Goal: Check status: Check status

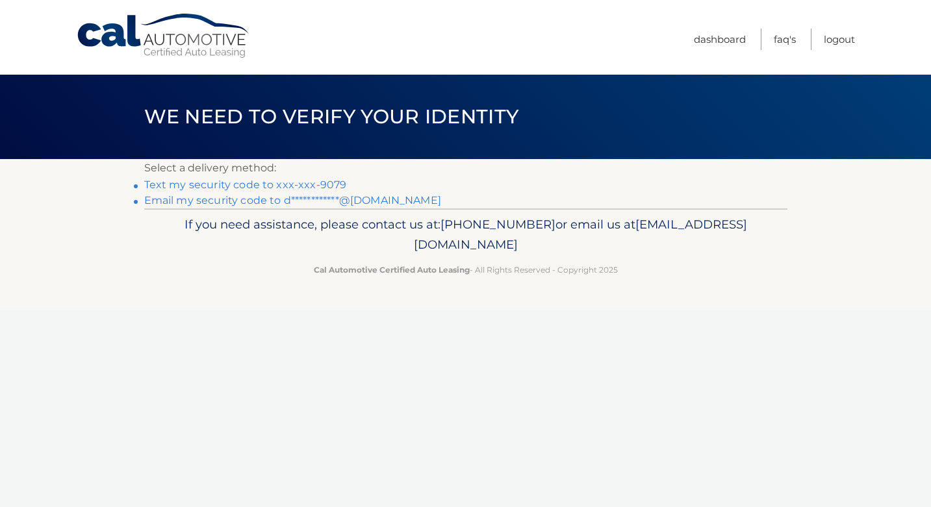
click at [334, 184] on link "Text my security code to xxx-xxx-9079" at bounding box center [245, 185] width 203 height 12
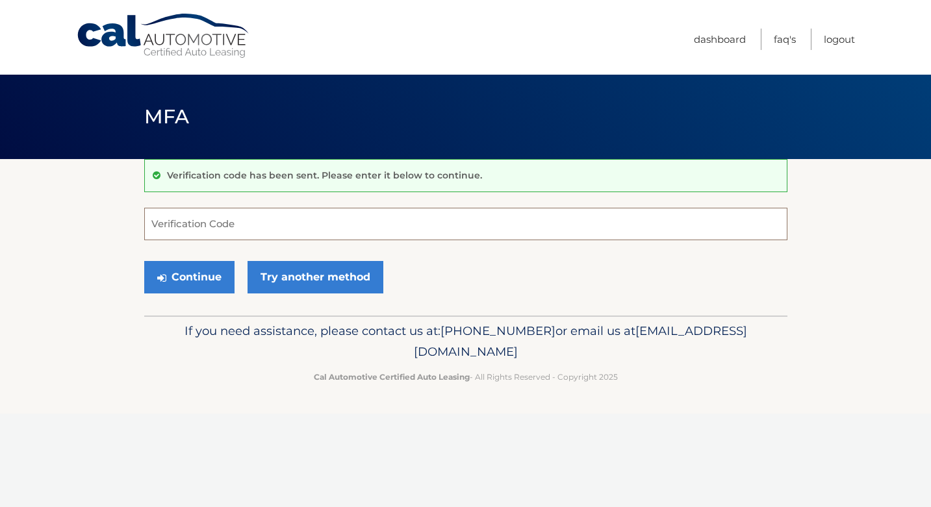
click at [179, 225] on input "Verification Code" at bounding box center [465, 224] width 643 height 32
type input "993519"
click at [192, 283] on button "Continue" at bounding box center [189, 277] width 90 height 32
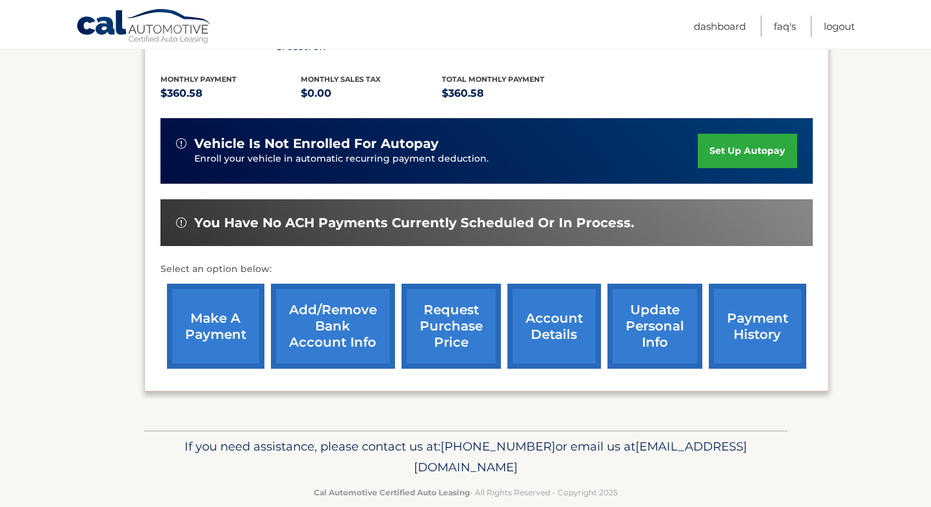
scroll to position [279, 0]
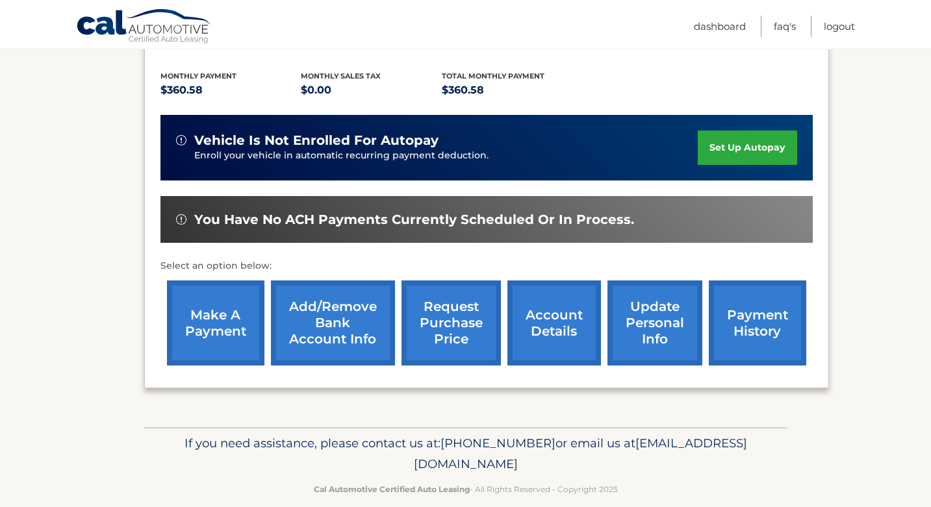
click at [550, 301] on link "account details" at bounding box center [554, 323] width 94 height 85
click at [550, 313] on link "account details" at bounding box center [554, 323] width 94 height 85
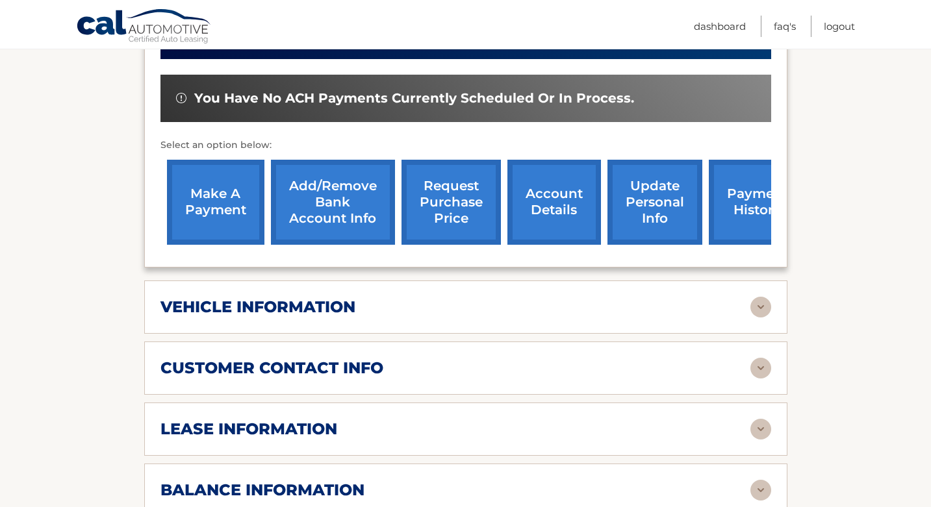
scroll to position [455, 0]
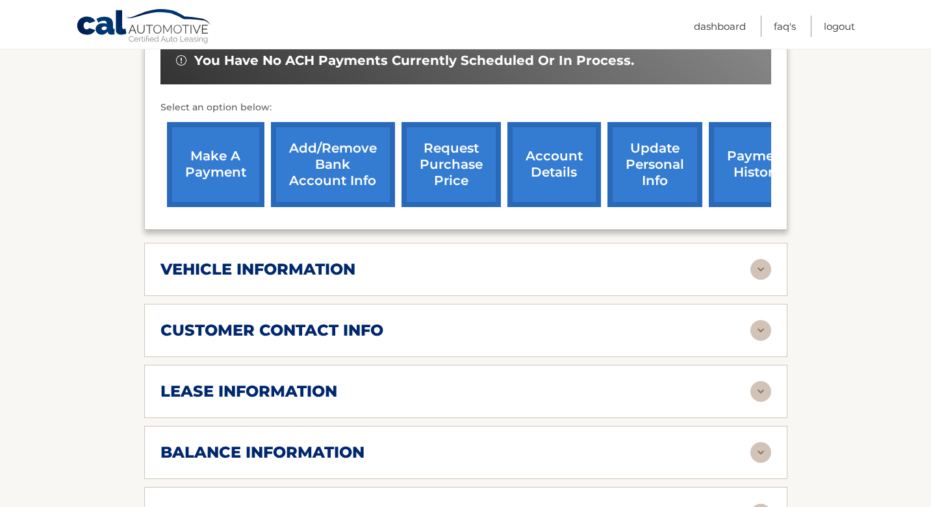
click at [760, 259] on img at bounding box center [760, 269] width 21 height 21
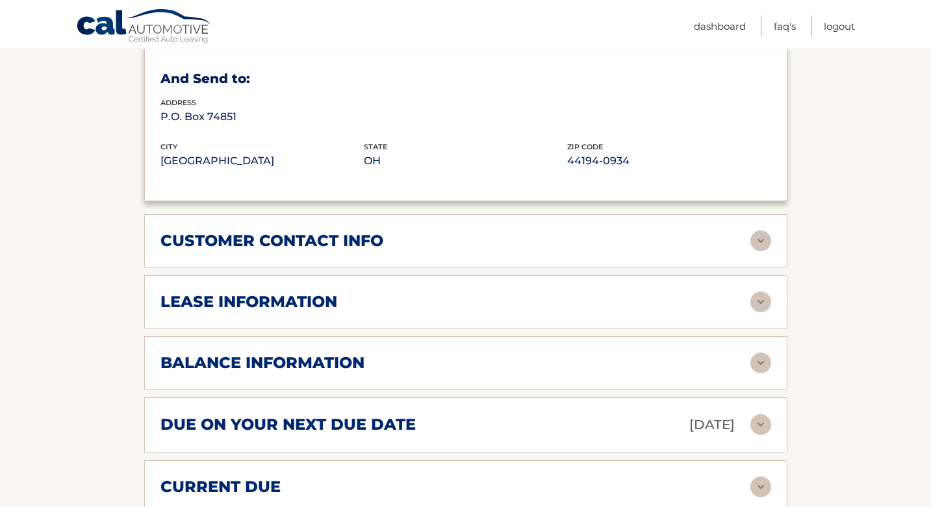
scroll to position [860, 0]
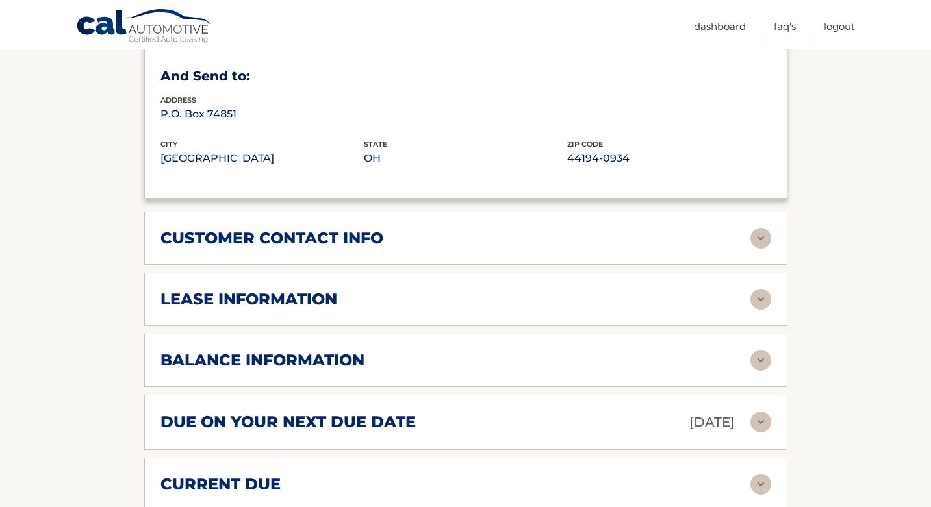
click at [757, 289] on img at bounding box center [760, 299] width 21 height 21
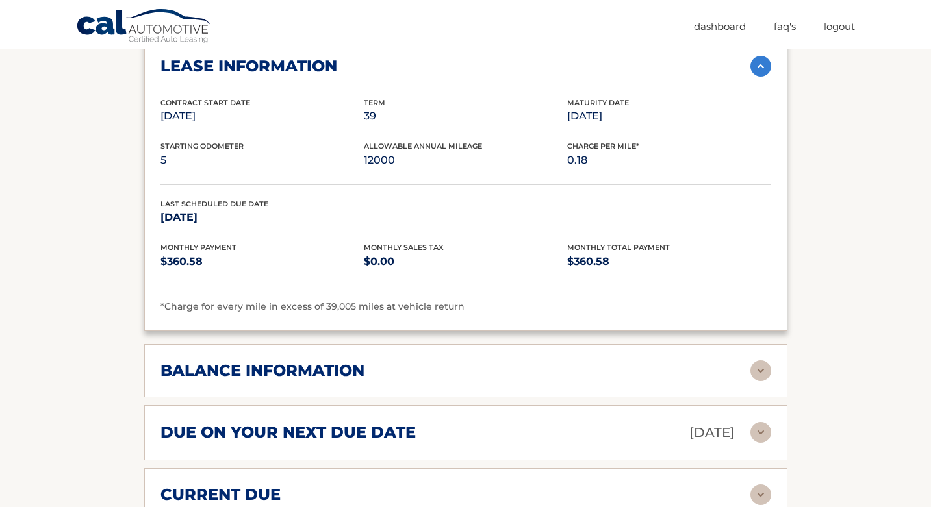
scroll to position [1174, 0]
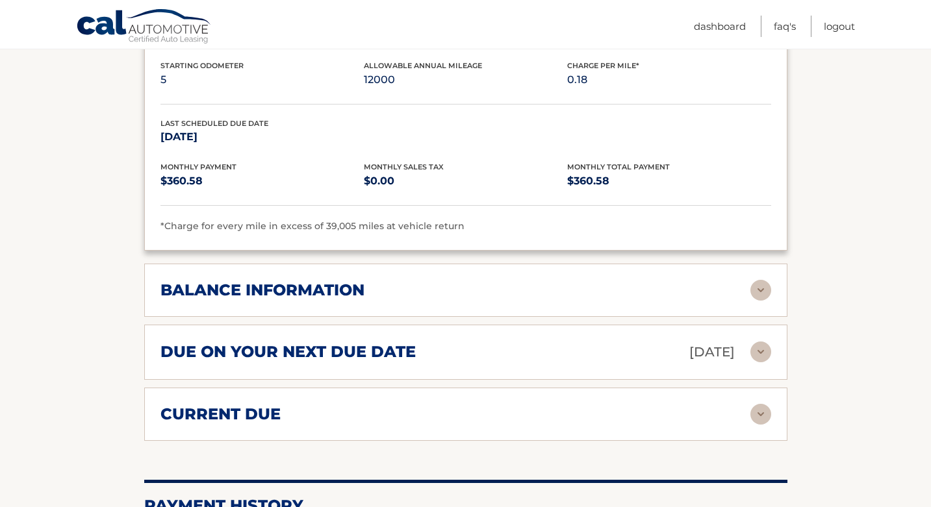
click at [759, 280] on img at bounding box center [760, 290] width 21 height 21
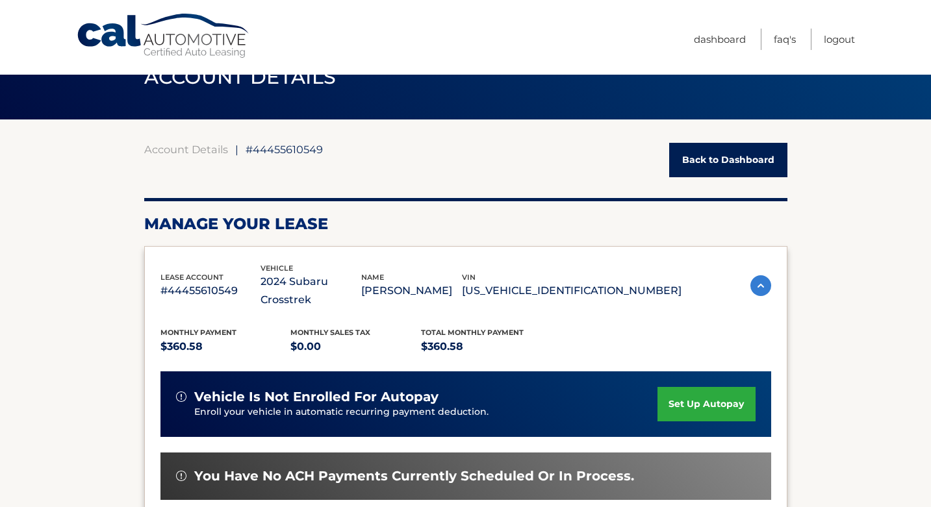
scroll to position [38, 0]
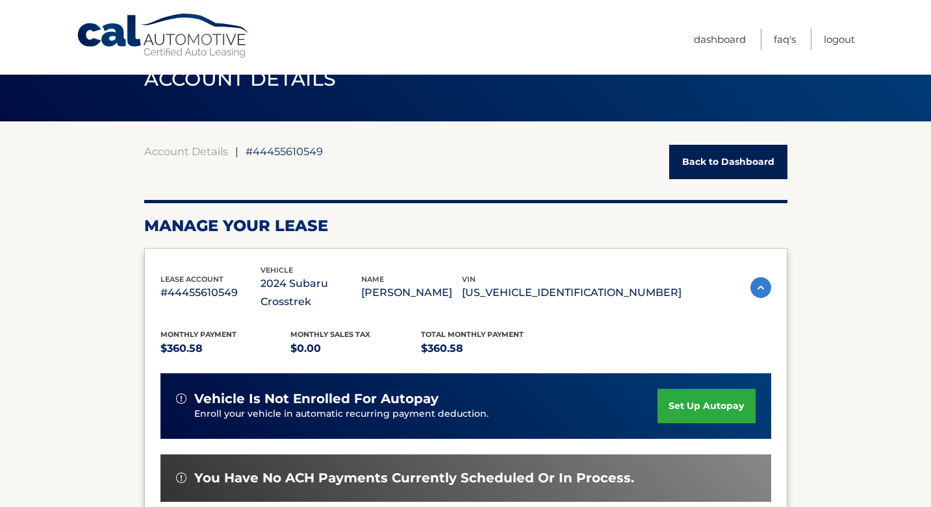
click at [723, 162] on link "Back to Dashboard" at bounding box center [728, 162] width 118 height 34
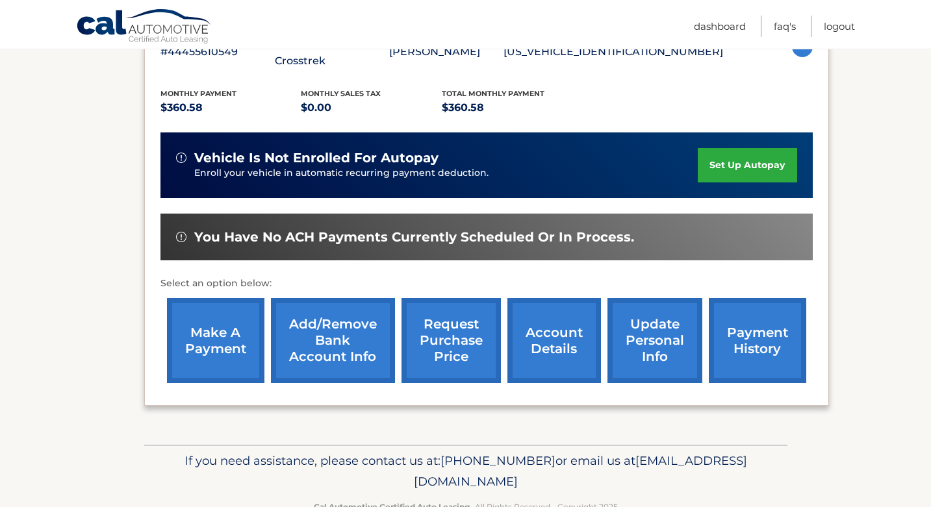
scroll to position [279, 0]
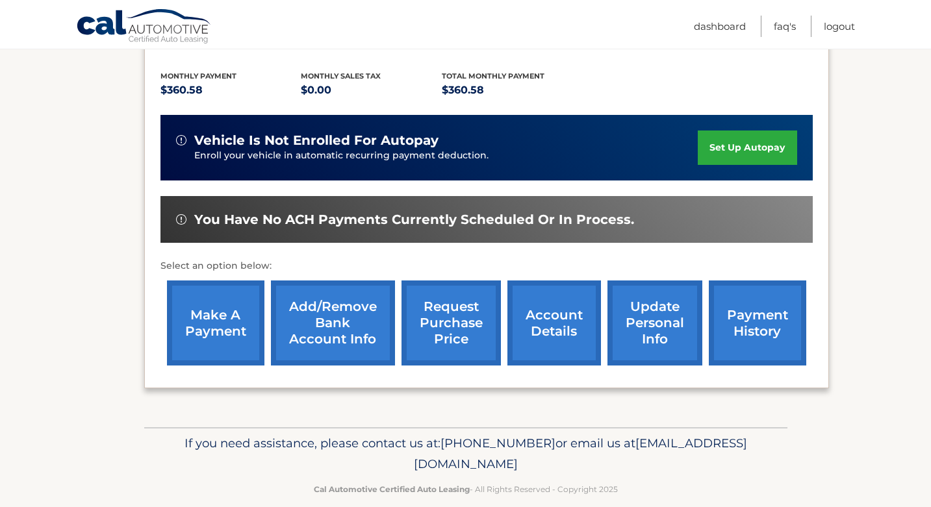
click at [553, 310] on link "account details" at bounding box center [554, 323] width 94 height 85
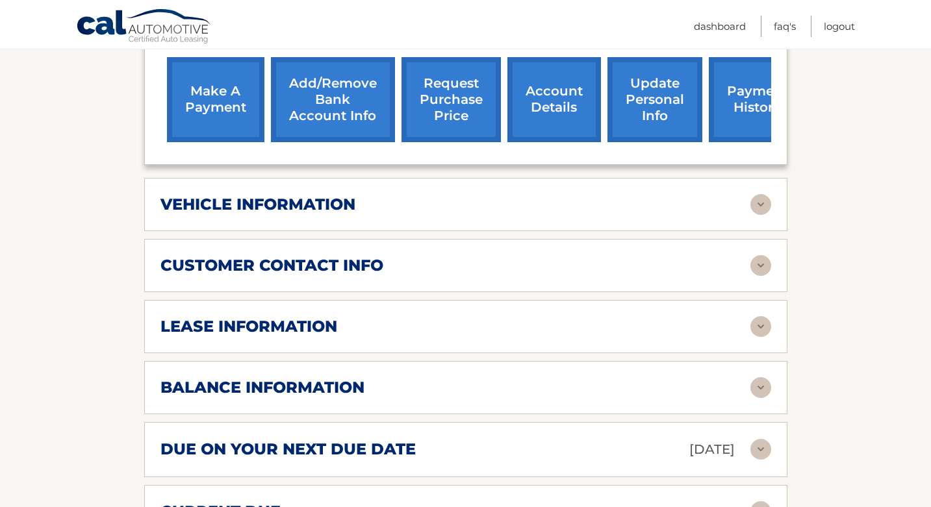
scroll to position [527, 0]
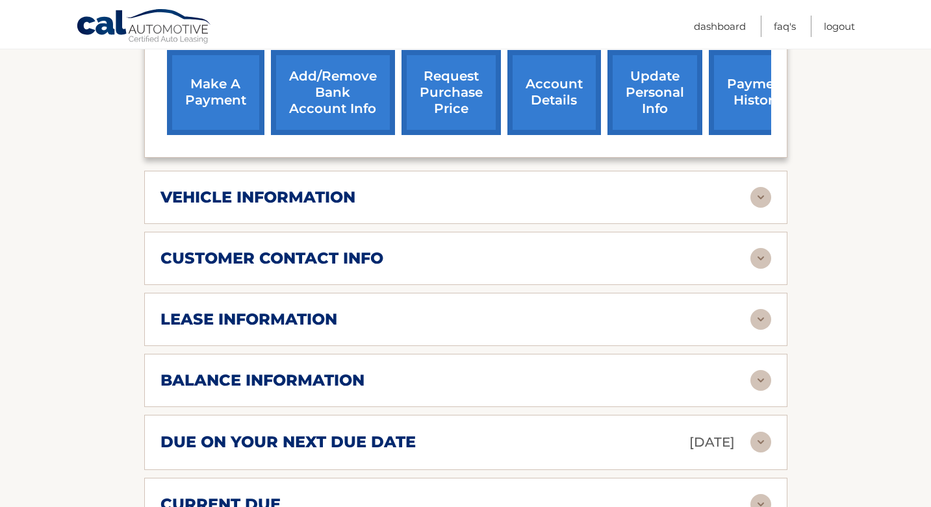
click at [758, 309] on img at bounding box center [760, 319] width 21 height 21
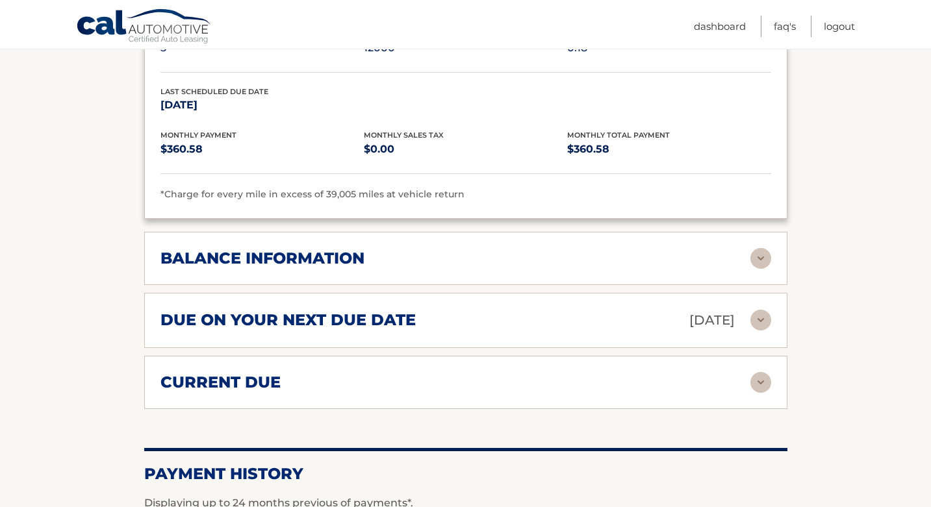
scroll to position [894, 0]
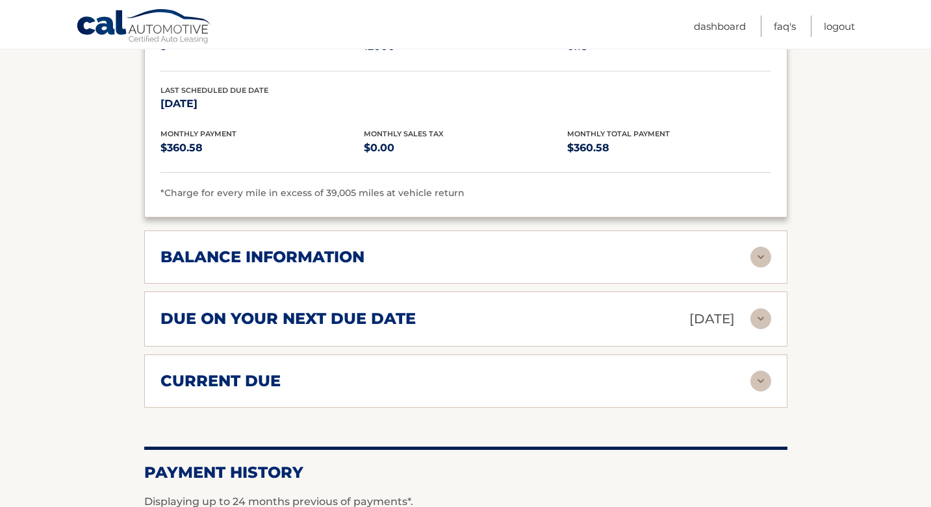
click at [762, 247] on img at bounding box center [760, 257] width 21 height 21
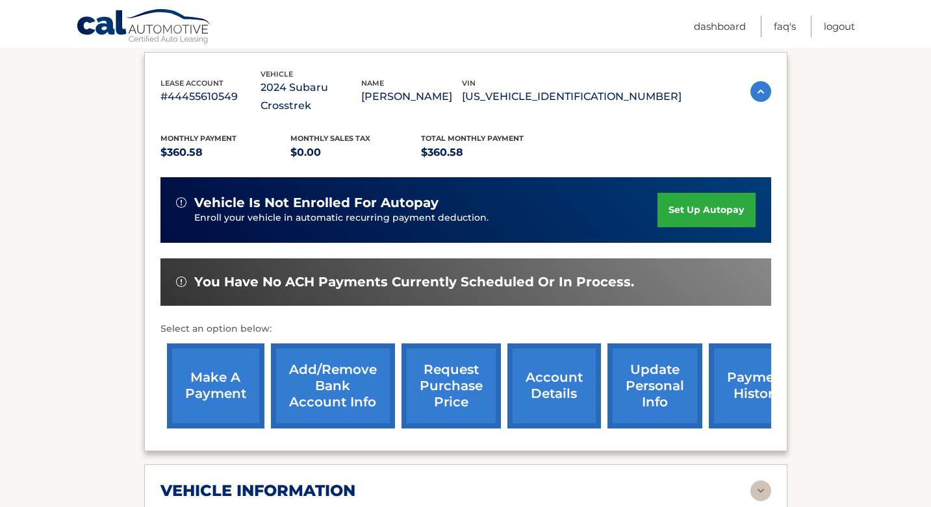
scroll to position [243, 0]
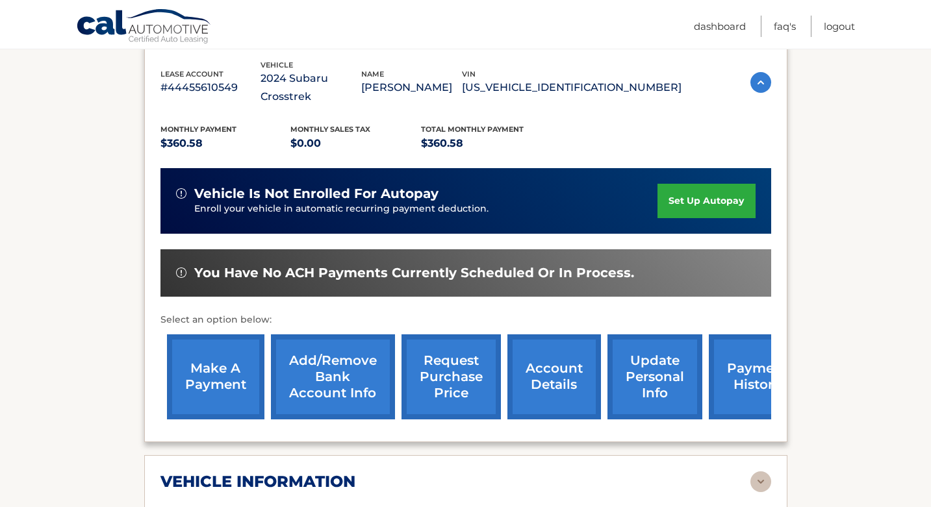
click at [750, 362] on link "payment history" at bounding box center [757, 376] width 97 height 85
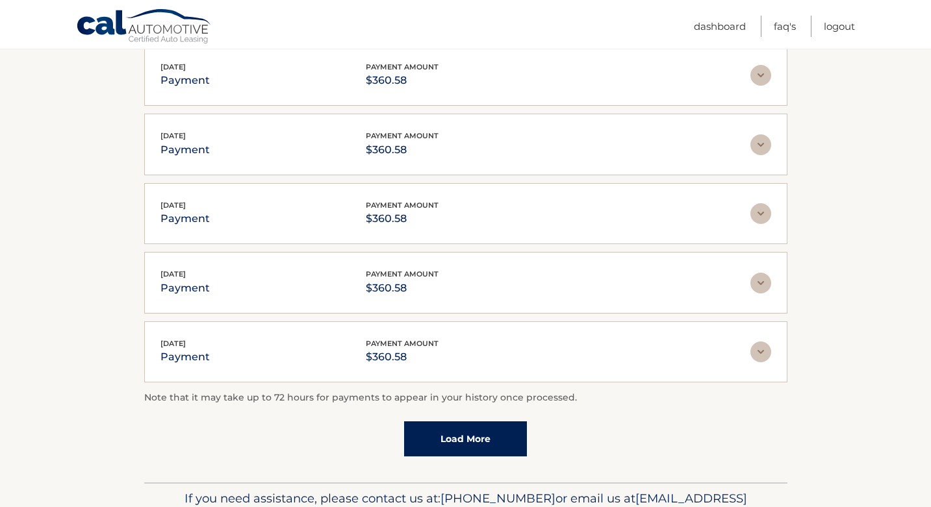
scroll to position [344, 0]
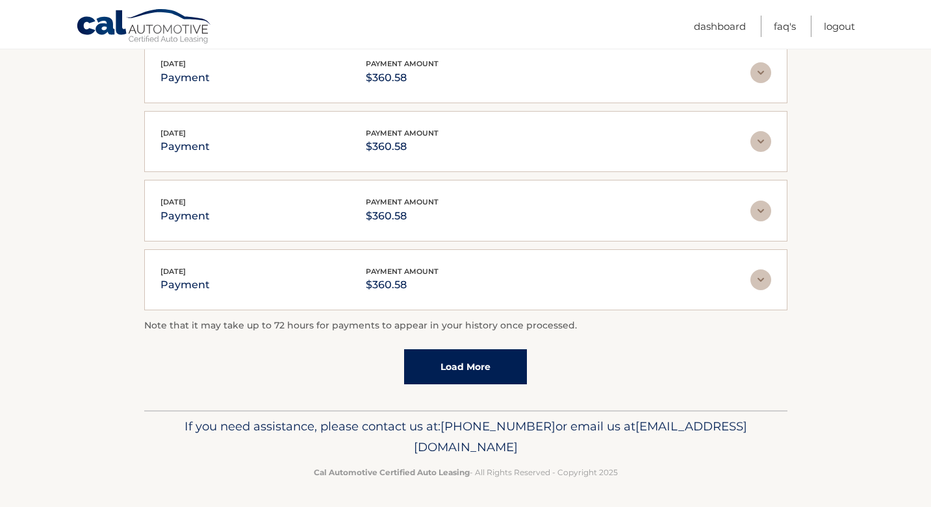
click at [472, 360] on link "Load More" at bounding box center [465, 366] width 123 height 35
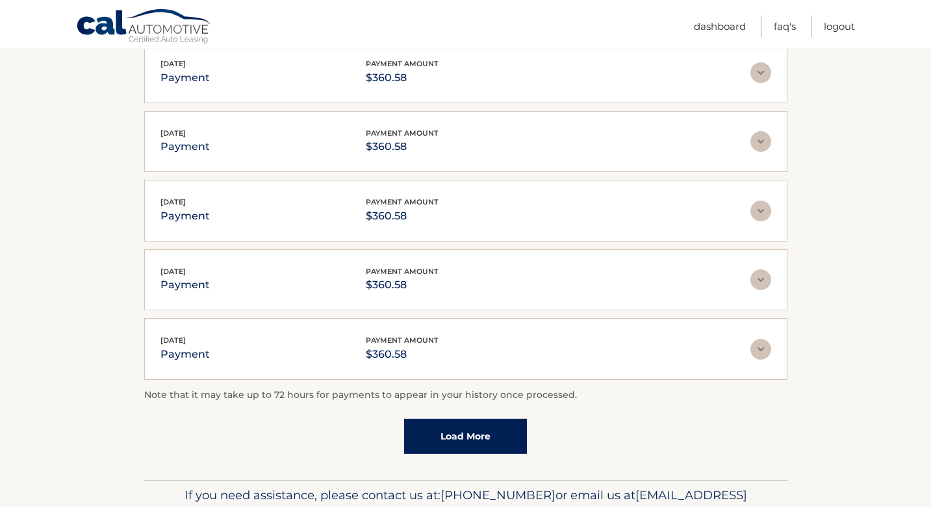
scroll to position [413, 0]
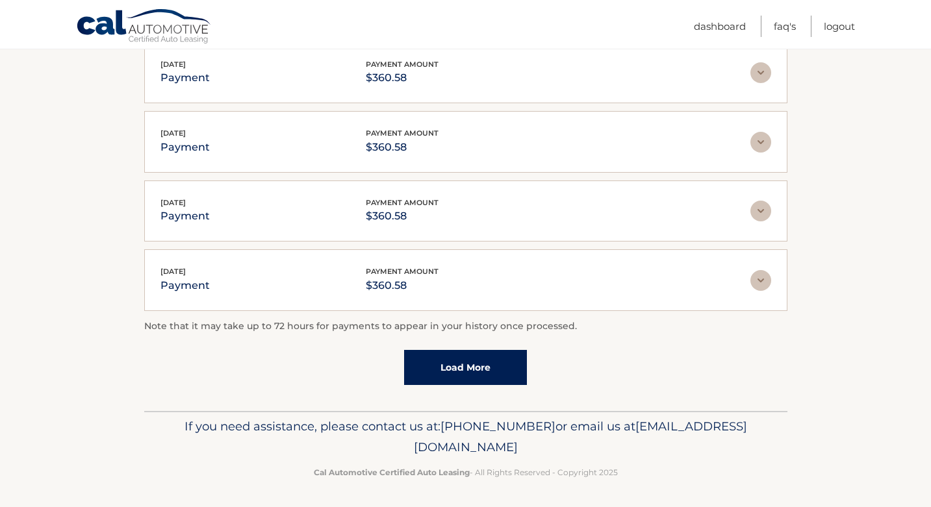
click at [470, 366] on link "Load More" at bounding box center [465, 367] width 123 height 35
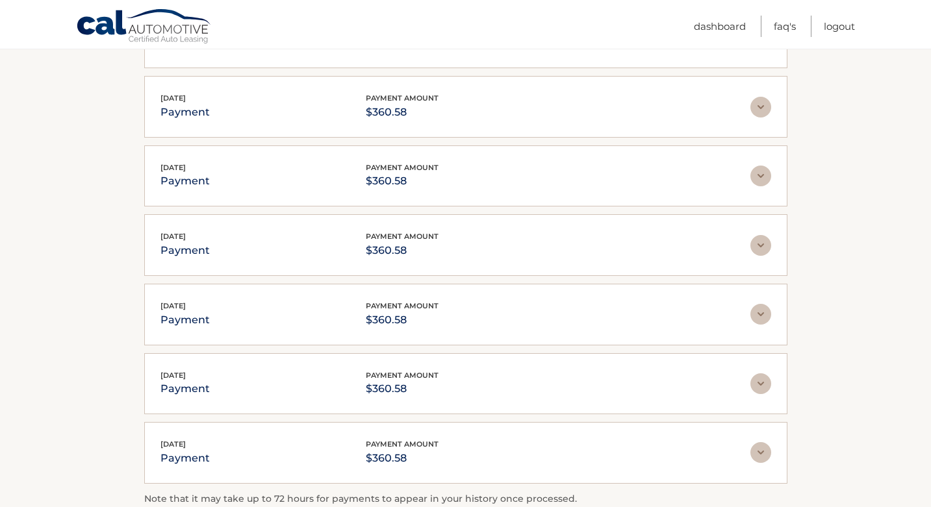
scroll to position [757, 0]
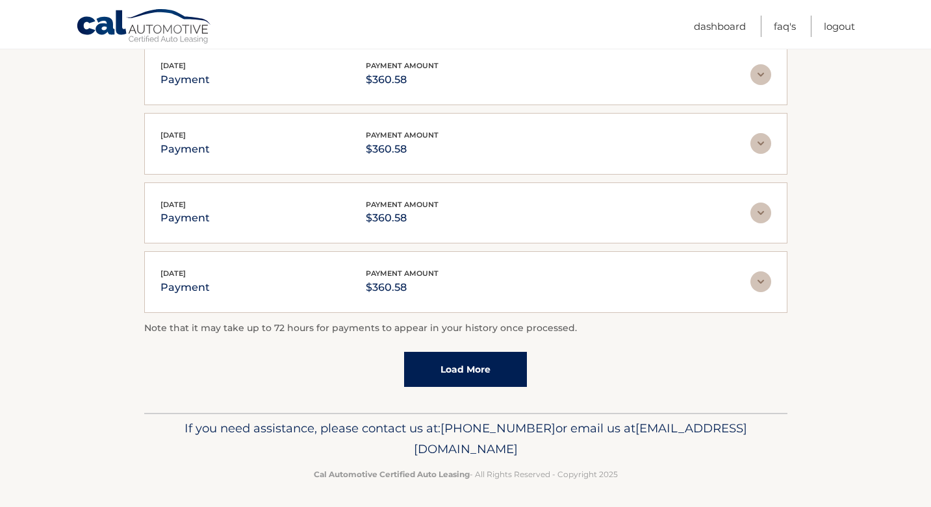
click at [478, 369] on link "Load More" at bounding box center [465, 369] width 123 height 35
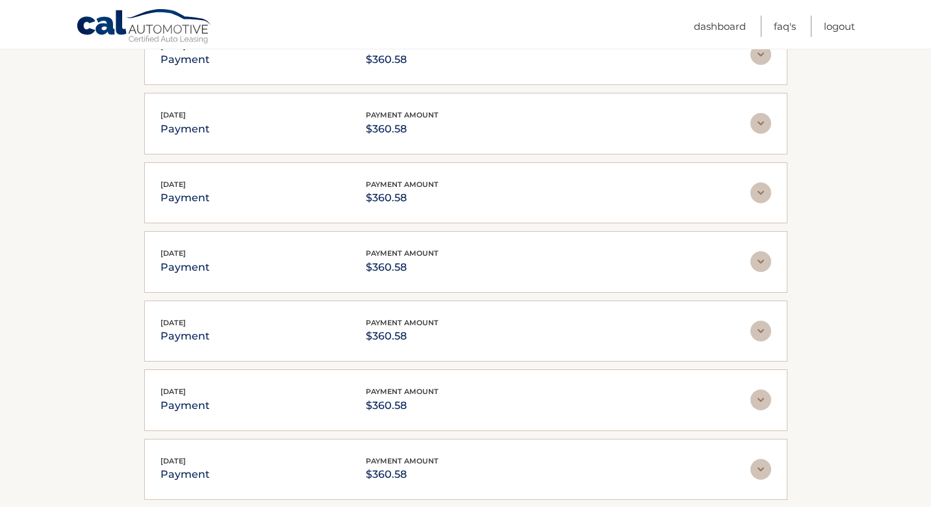
scroll to position [1101, 0]
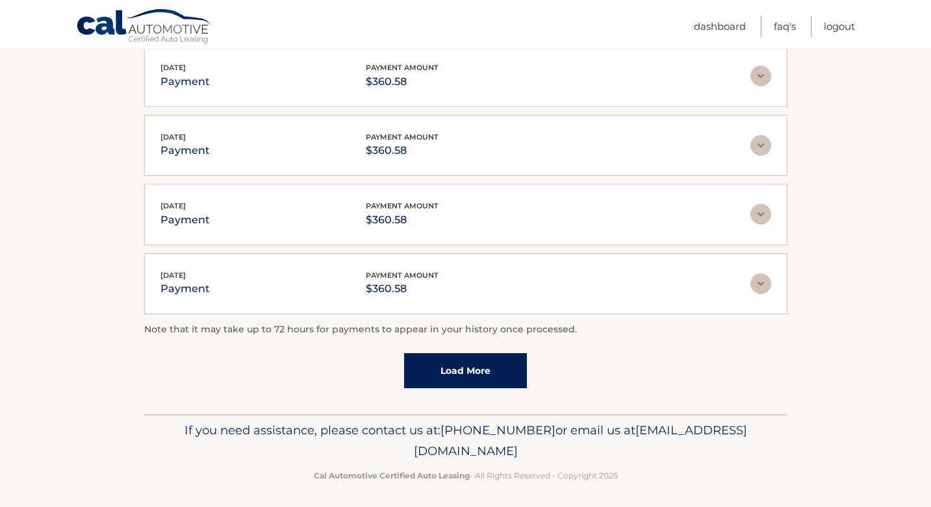
click at [478, 369] on link "Load More" at bounding box center [465, 370] width 123 height 35
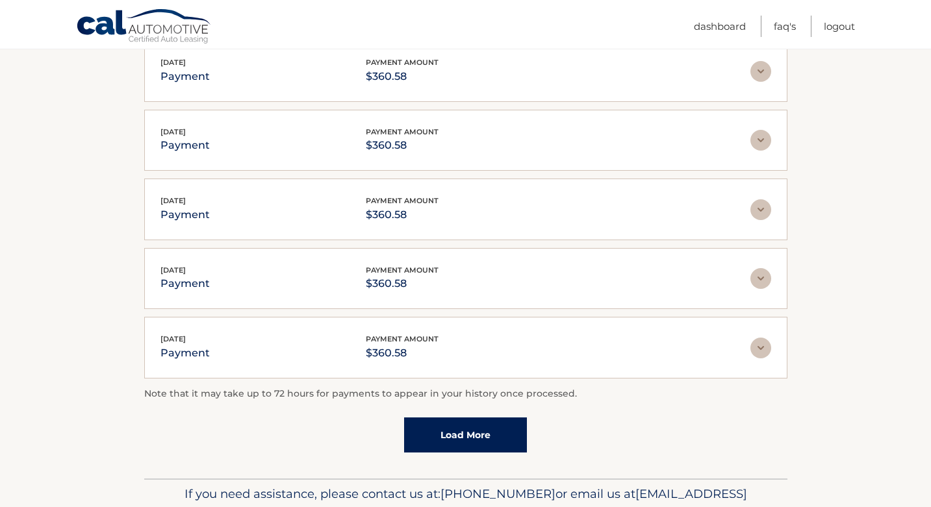
scroll to position [1446, 0]
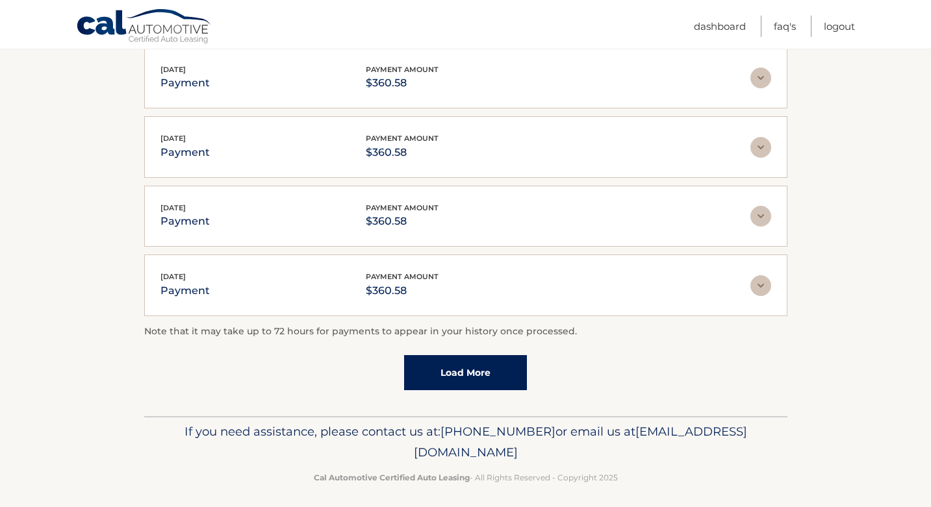
click at [478, 369] on link "Load More" at bounding box center [465, 372] width 123 height 35
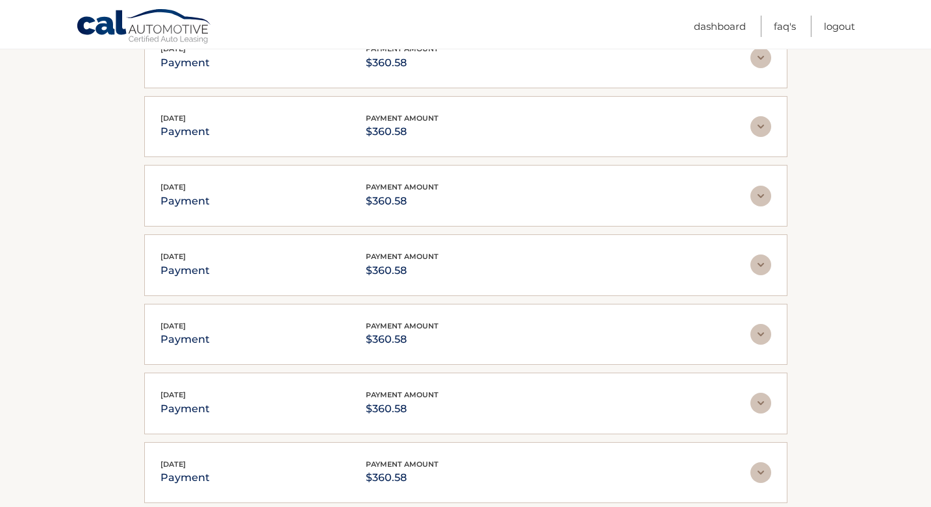
scroll to position [0, 0]
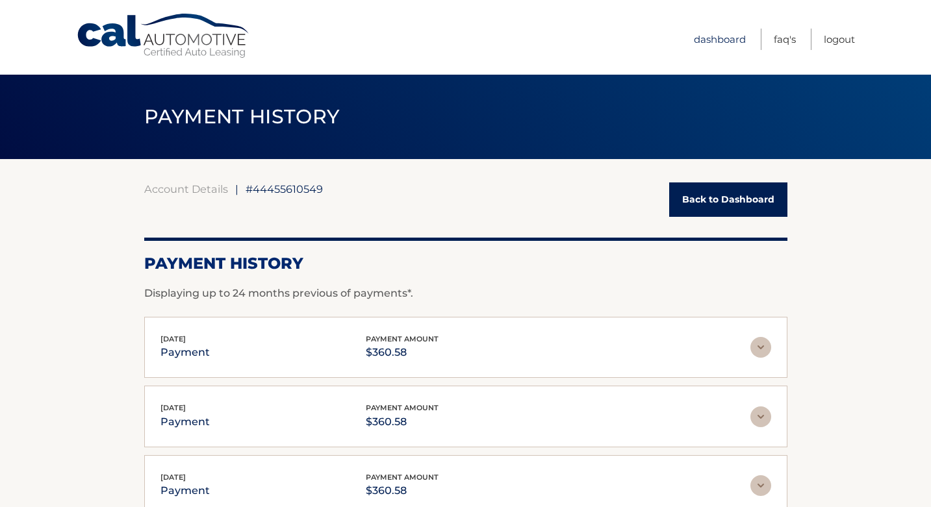
click at [725, 39] on link "Dashboard" at bounding box center [720, 39] width 52 height 21
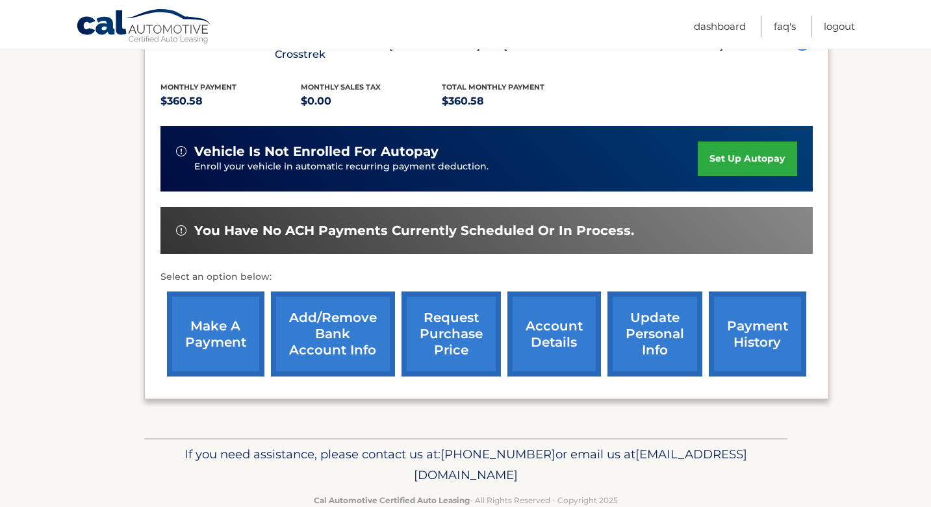
scroll to position [269, 0]
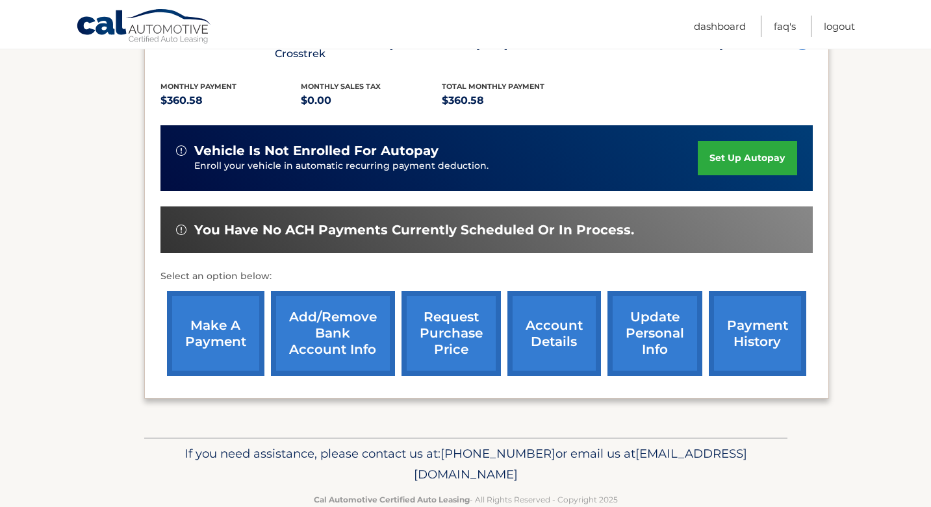
click at [551, 318] on link "account details" at bounding box center [554, 333] width 94 height 85
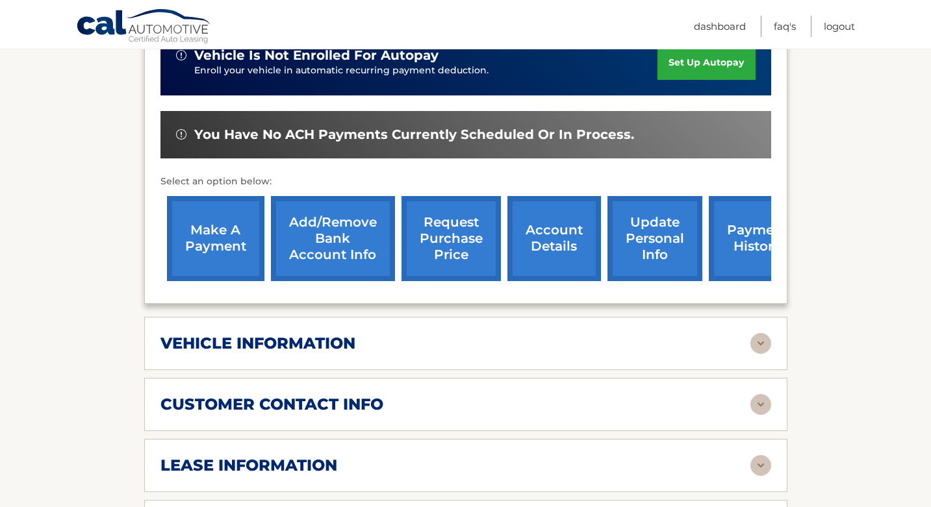
scroll to position [384, 0]
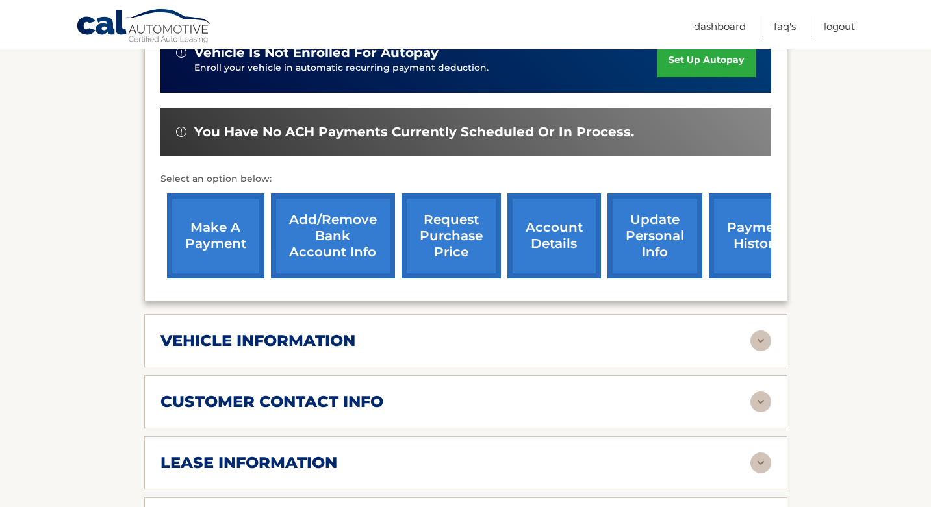
click at [760, 331] on img at bounding box center [760, 341] width 21 height 21
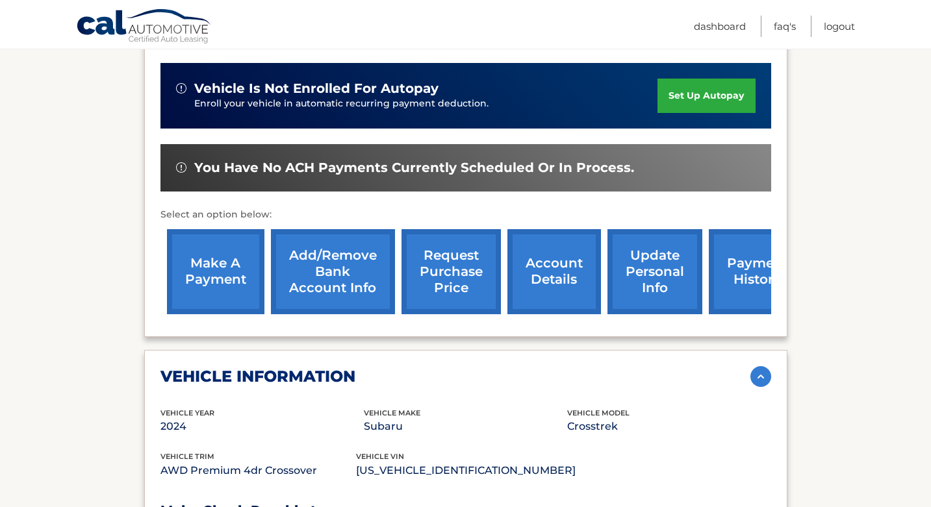
scroll to position [0, 0]
